Goal: Entertainment & Leisure: Consume media (video, audio)

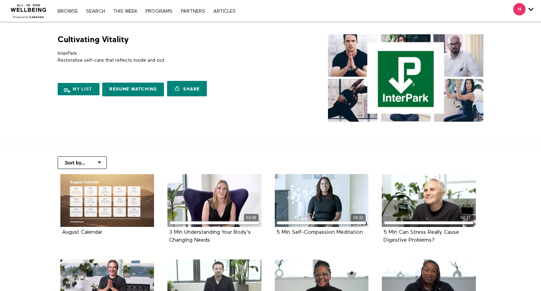
scroll to position [268, 0]
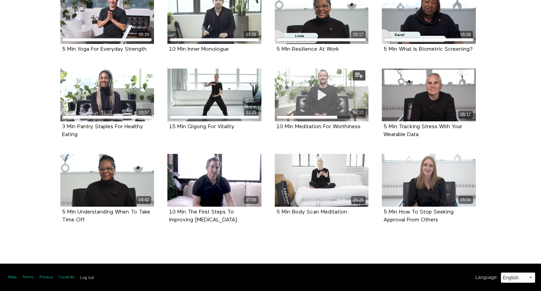
click at [321, 104] on span at bounding box center [321, 95] width 21 height 21
